Goal: Information Seeking & Learning: Learn about a topic

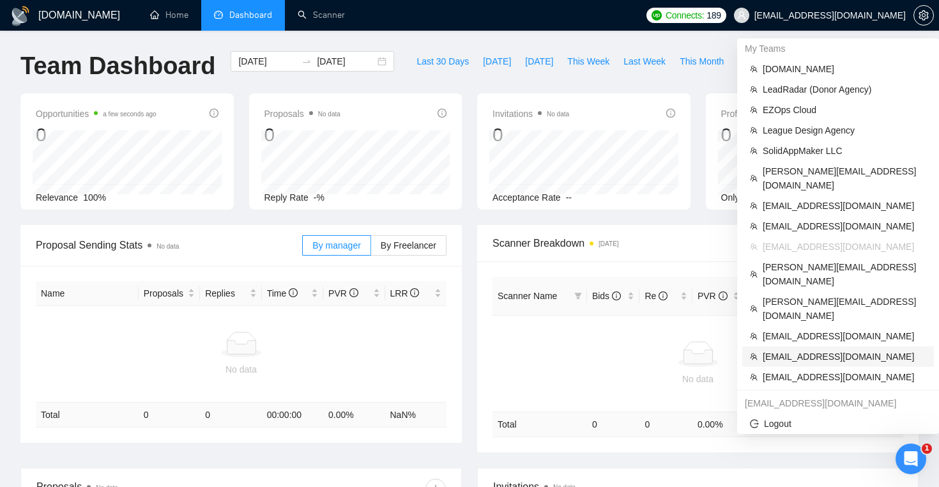
click at [842, 349] on span "[EMAIL_ADDRESS][DOMAIN_NAME]" at bounding box center [843, 356] width 163 height 14
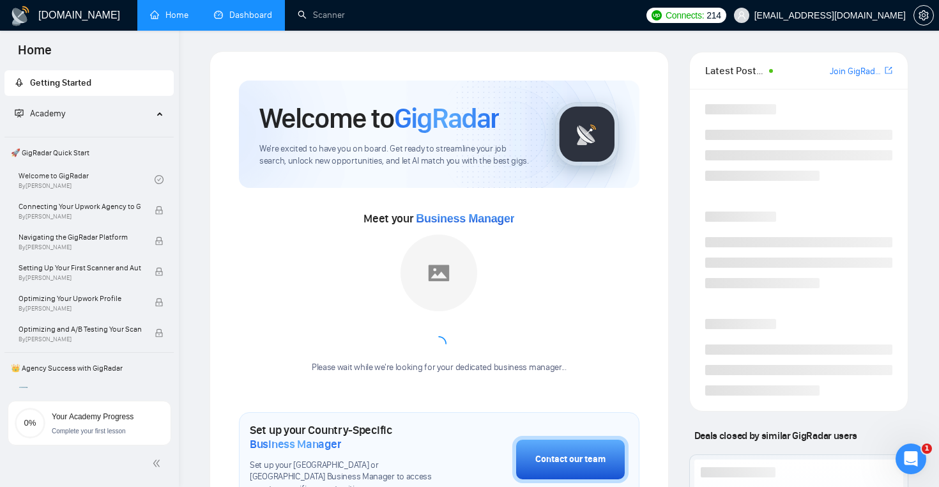
click at [272, 12] on link "Dashboard" at bounding box center [243, 15] width 58 height 11
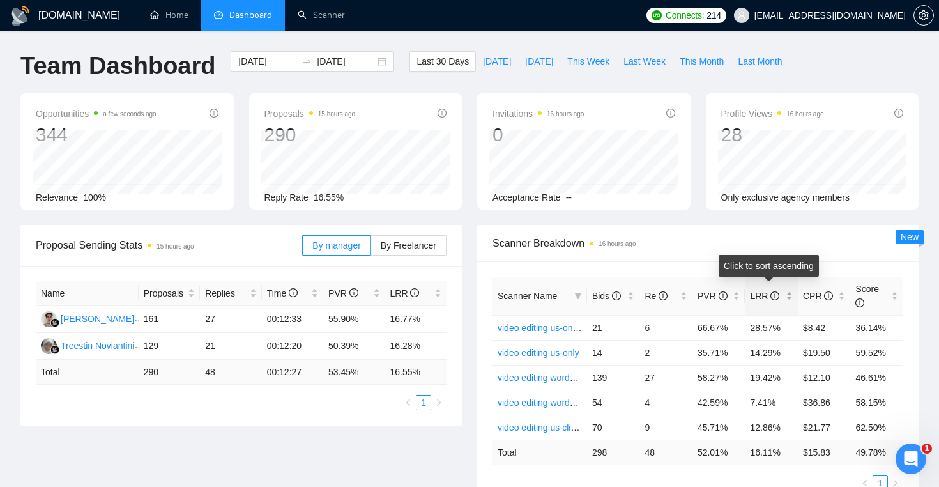
click at [792, 289] on div "LRR" at bounding box center [771, 296] width 43 height 14
click at [702, 215] on div "Opportunities a few seconds ago 344 Relevance 100% Proposals 15 hours ago 290 R…" at bounding box center [469, 159] width 913 height 132
click at [471, 215] on div "Opportunities a few seconds ago 344 Relevance 100% Proposals 15 hours ago 290 R…" at bounding box center [469, 159] width 913 height 132
